Goal: Information Seeking & Learning: Find specific page/section

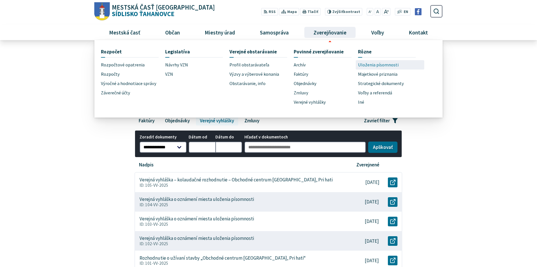
click at [369, 65] on span "Uloženia písomnosti" at bounding box center [378, 64] width 41 height 9
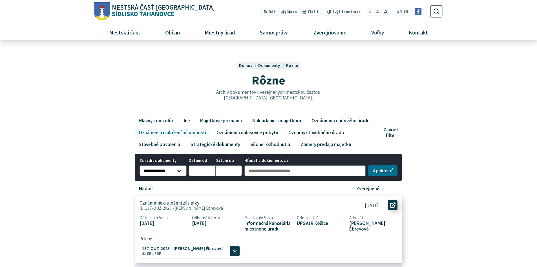
click at [396, 205] on link "Otvoriť document Oznámenie o uložení zásielky v [GEOGRAPHIC_DATA]." at bounding box center [393, 205] width 10 height 10
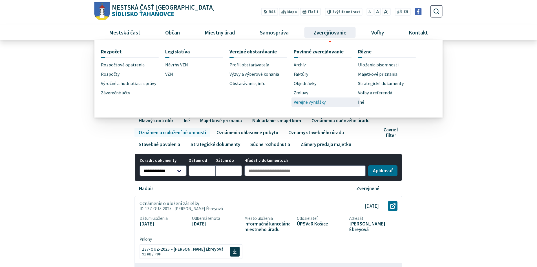
click at [310, 104] on span "Verejné vyhlášky" at bounding box center [310, 101] width 32 height 9
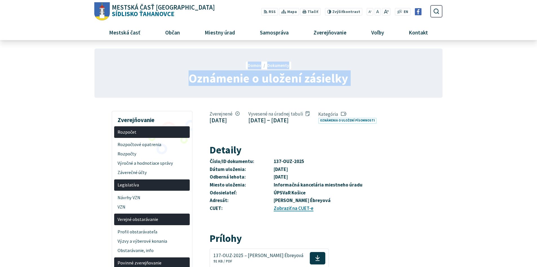
drag, startPoint x: 190, startPoint y: 77, endPoint x: 318, endPoint y: 69, distance: 128.6
click at [318, 69] on div "Oznámenie o uložení zásielky Domov Dokumenty Oznámenie o uložení zásielky" at bounding box center [268, 73] width 348 height 49
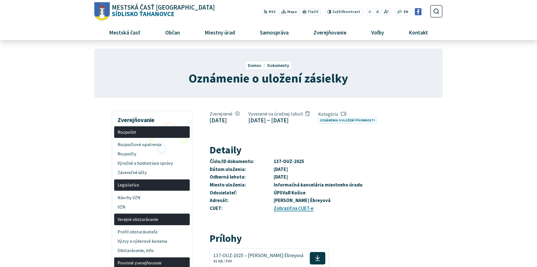
click at [319, 69] on nav "Domov Dokumenty Oznámenie o uložení zásielky" at bounding box center [269, 65] width 314 height 8
click at [259, 80] on span "Oznámenie o uložení zásielky" at bounding box center [269, 78] width 160 height 16
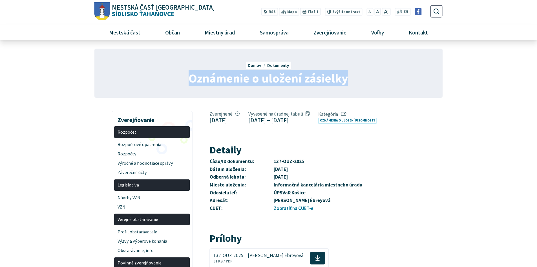
drag, startPoint x: 195, startPoint y: 78, endPoint x: 348, endPoint y: 81, distance: 153.2
click at [348, 81] on span "Oznámenie o uložení zásielky" at bounding box center [269, 78] width 160 height 16
copy span "Oznámenie o uložení zásielky"
